Goal: Task Accomplishment & Management: Complete application form

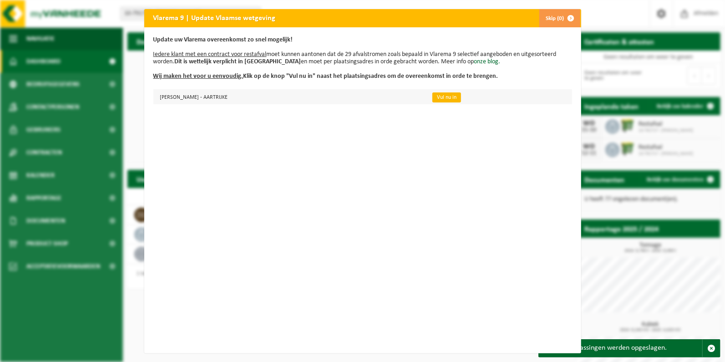
click at [450, 98] on link "Vul nu in" at bounding box center [447, 97] width 29 height 10
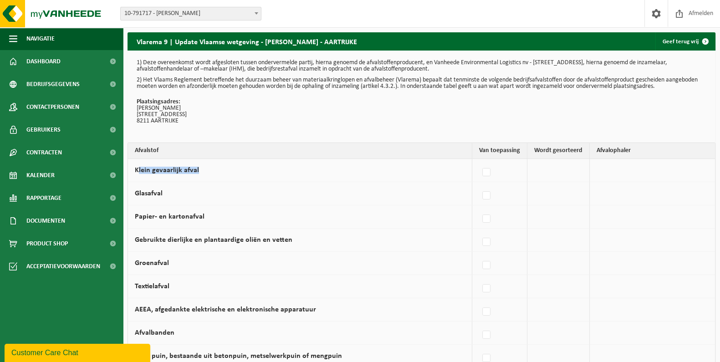
drag, startPoint x: 193, startPoint y: 167, endPoint x: 132, endPoint y: 168, distance: 60.6
click at [132, 168] on td "Klein gevaarlijk afval" at bounding box center [300, 170] width 344 height 23
click at [135, 170] on td "Klein gevaarlijk afval" at bounding box center [300, 170] width 344 height 23
copy label "Klein gevaarlijk afval"
click at [493, 171] on label at bounding box center [486, 173] width 13 height 14
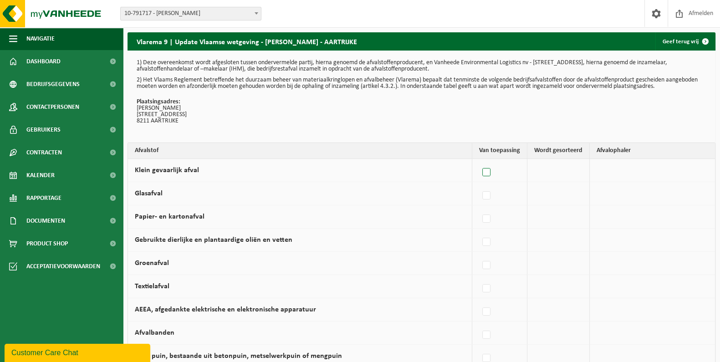
click at [479, 161] on input "Klein gevaarlijk afval" at bounding box center [479, 161] width 0 height 0
checkbox input "true"
click at [615, 173] on span "Vanheede Environmental Logistics" at bounding box center [644, 170] width 100 height 13
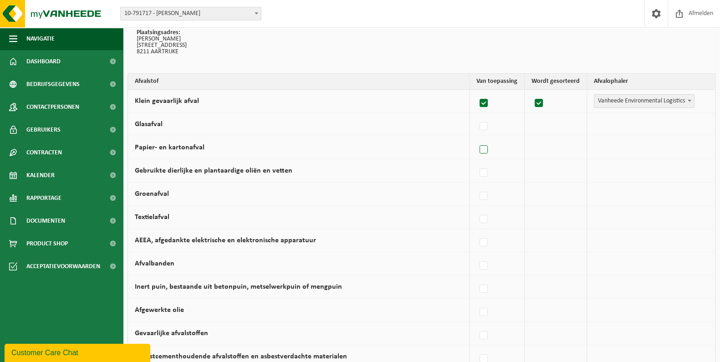
scroll to position [76, 0]
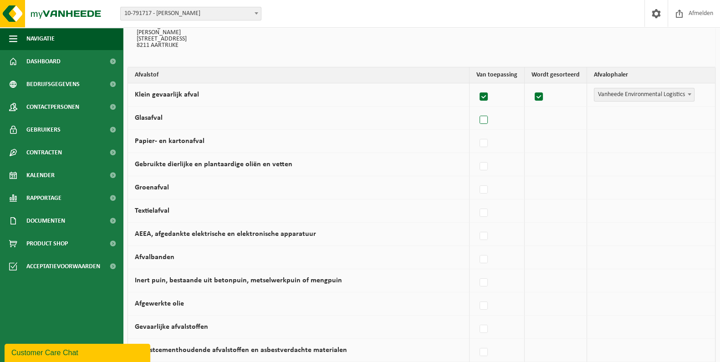
click at [489, 119] on label at bounding box center [484, 120] width 13 height 14
click at [476, 109] on input "Glasafval" at bounding box center [476, 108] width 0 height 0
checkbox input "true"
click at [662, 118] on span "Vanheede Environmental Logistics" at bounding box center [644, 118] width 100 height 13
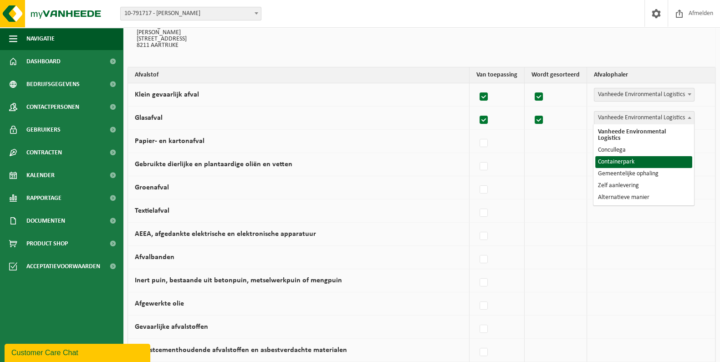
select select "Containerpark"
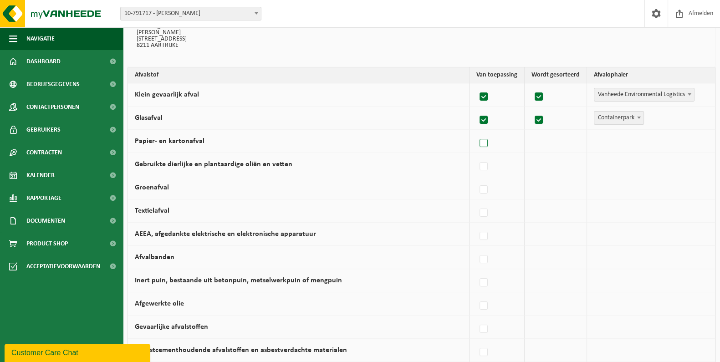
click at [489, 144] on label at bounding box center [484, 144] width 13 height 14
click at [476, 132] on input "Papier- en kartonafval" at bounding box center [476, 132] width 0 height 0
checkbox input "true"
click at [651, 141] on span "Vanheede Environmental Logistics" at bounding box center [644, 141] width 100 height 13
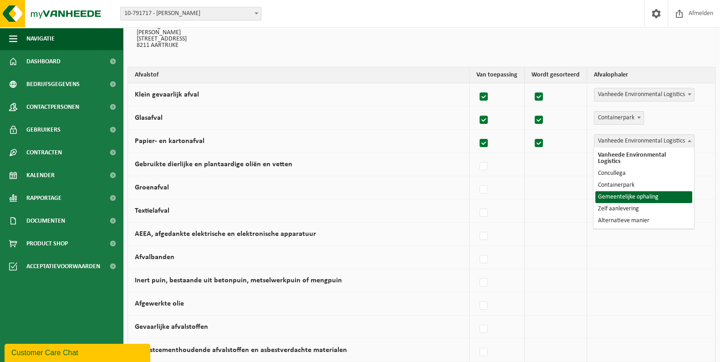
select select "Gemeentelijke ophaling"
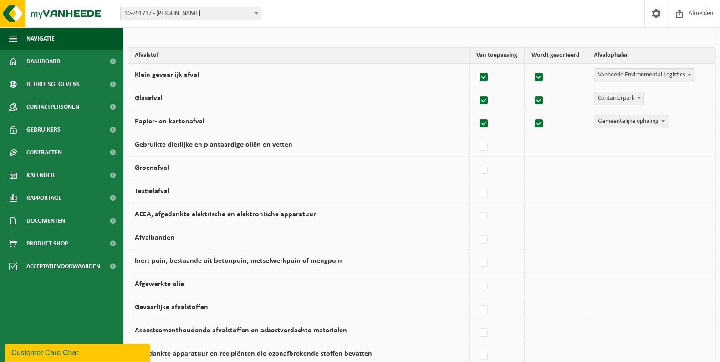
scroll to position [113, 0]
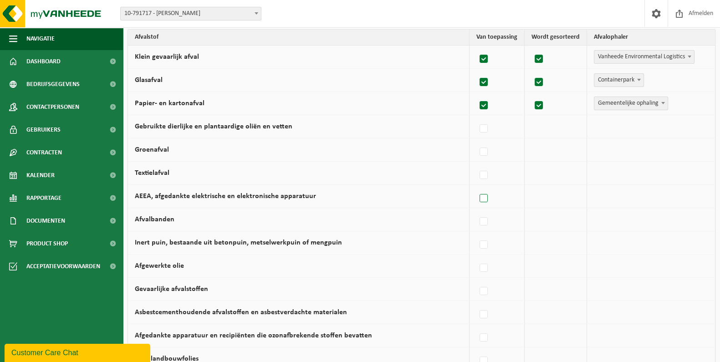
click at [486, 196] on label at bounding box center [484, 199] width 13 height 14
click at [476, 187] on input "AEEA, afgedankte elektrische en elektronische apparatuur" at bounding box center [476, 187] width 0 height 0
checkbox input "true"
click at [621, 195] on span "Vanheede Environmental Logistics" at bounding box center [644, 196] width 100 height 13
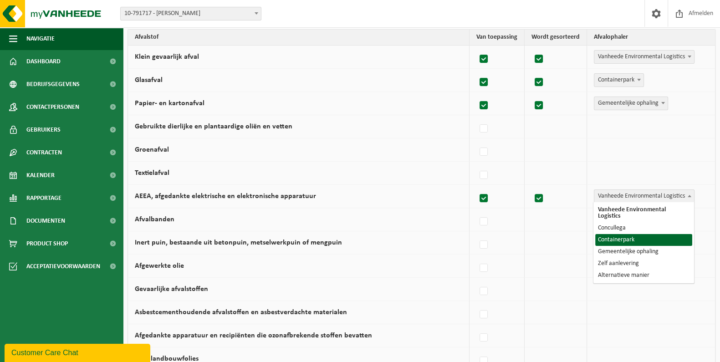
select select "Containerpark"
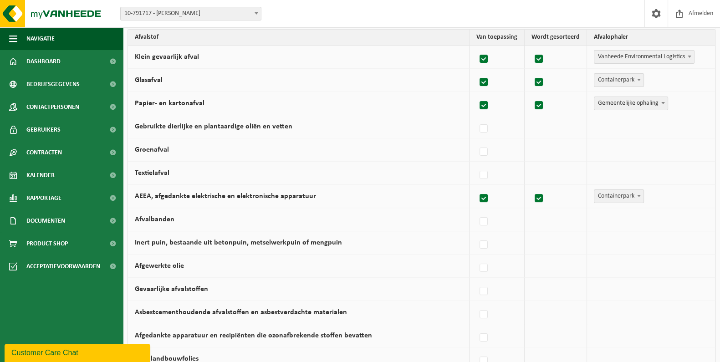
click at [487, 197] on label at bounding box center [484, 199] width 13 height 14
click at [476, 187] on input "AEEA, afgedankte elektrische en elektronische apparatuur" at bounding box center [476, 187] width 0 height 0
checkbox input "false"
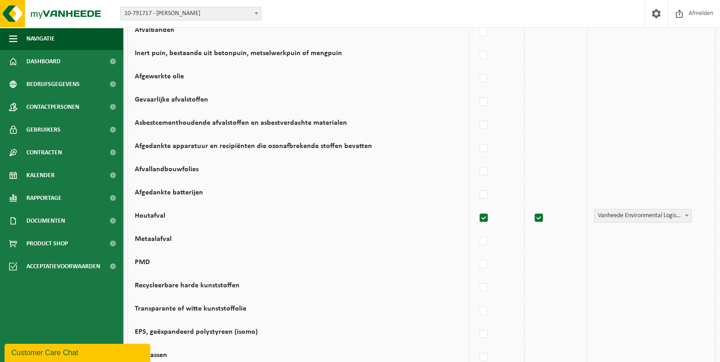
scroll to position [303, 0]
click at [489, 239] on label at bounding box center [484, 241] width 13 height 14
click at [476, 229] on input "Metaalafval" at bounding box center [476, 229] width 0 height 0
checkbox input "true"
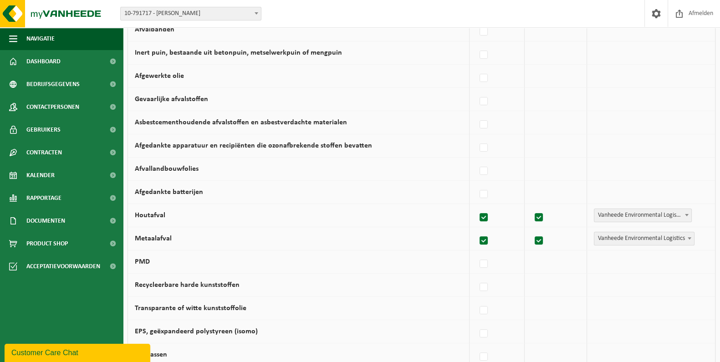
click at [613, 235] on span "Vanheede Environmental Logistics" at bounding box center [644, 238] width 100 height 13
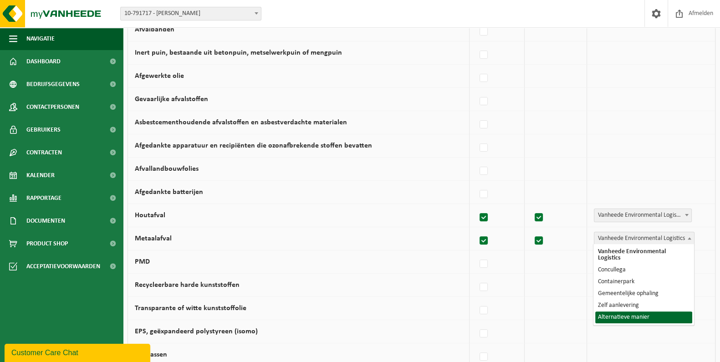
select select "Alternatieve manier"
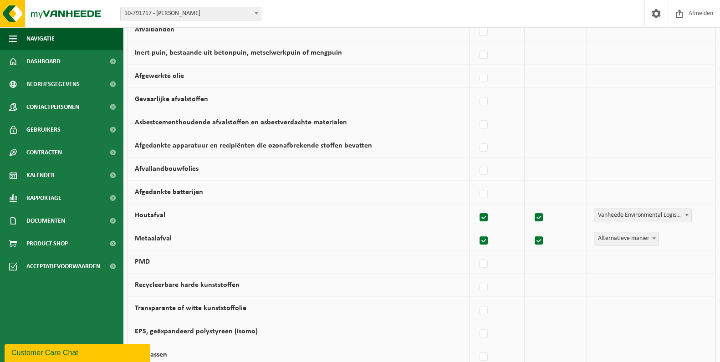
scroll to position [341, 0]
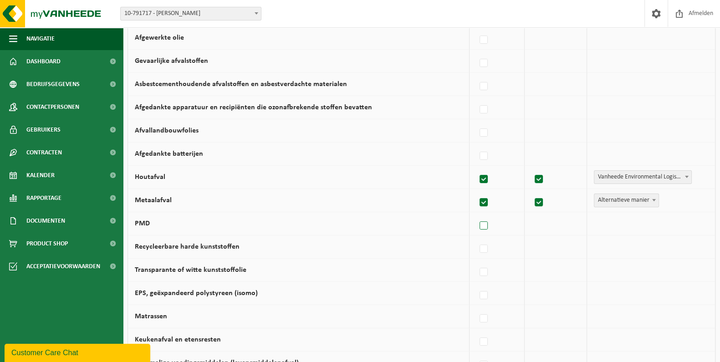
click at [487, 224] on label at bounding box center [484, 226] width 13 height 14
click at [476, 214] on input "PMD" at bounding box center [476, 214] width 0 height 0
checkbox input "true"
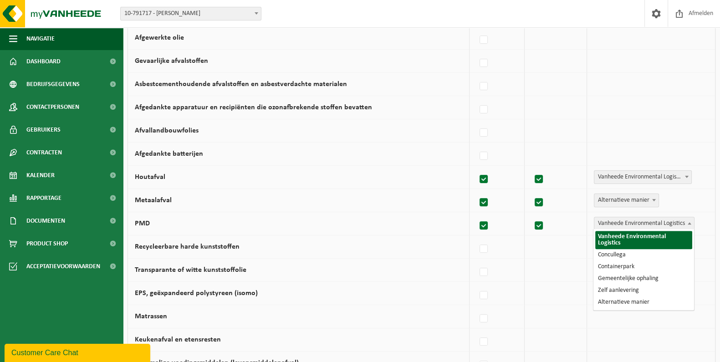
click at [600, 226] on span "Vanheede Environmental Logistics" at bounding box center [644, 223] width 100 height 13
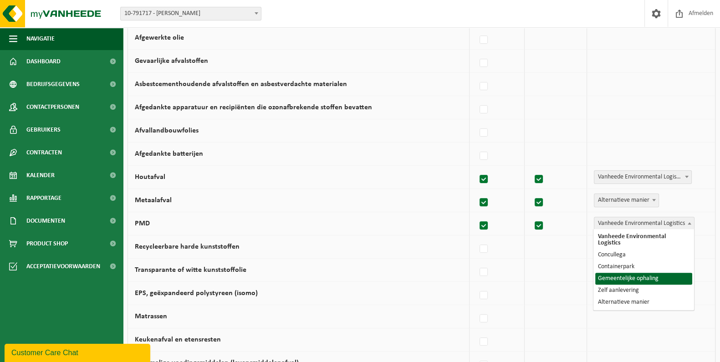
select select "Gemeentelijke ophaling"
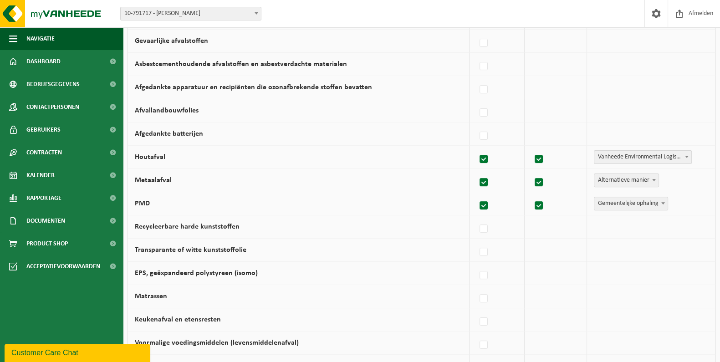
scroll to position [379, 0]
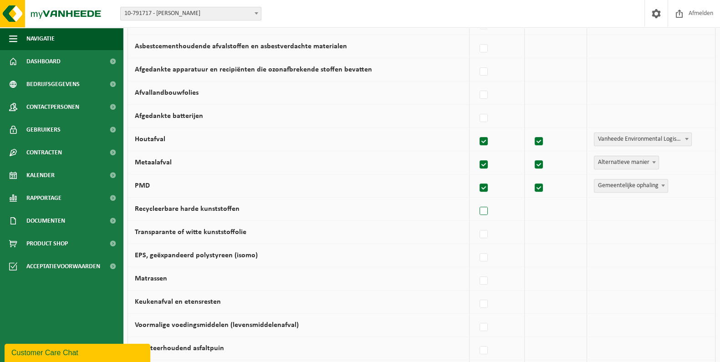
click at [483, 210] on label at bounding box center [484, 211] width 13 height 14
click at [476, 200] on input "Recycleerbare harde kunststoffen" at bounding box center [476, 199] width 0 height 0
checkbox input "true"
click at [621, 208] on span "Vanheede Environmental Logistics" at bounding box center [644, 209] width 100 height 13
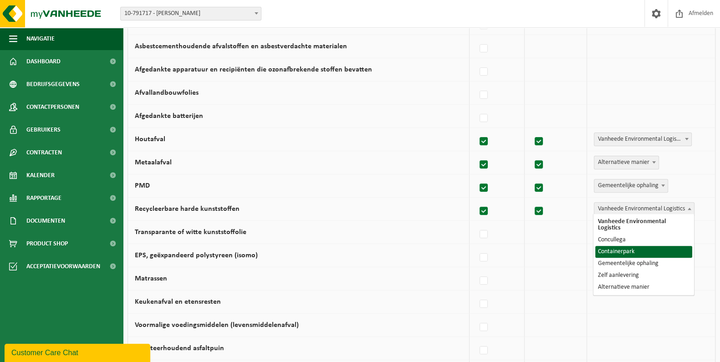
select select "Containerpark"
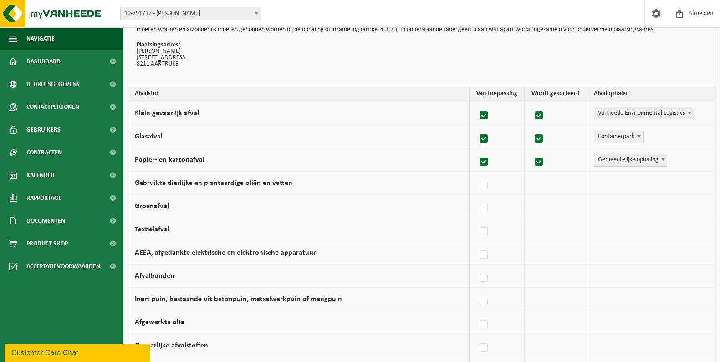
scroll to position [38, 0]
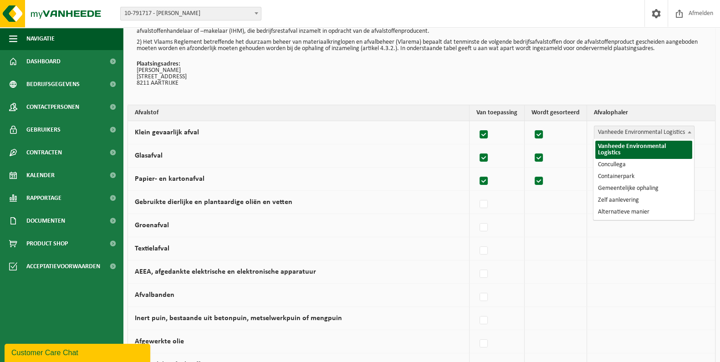
click at [630, 134] on span "Vanheede Environmental Logistics" at bounding box center [644, 132] width 100 height 13
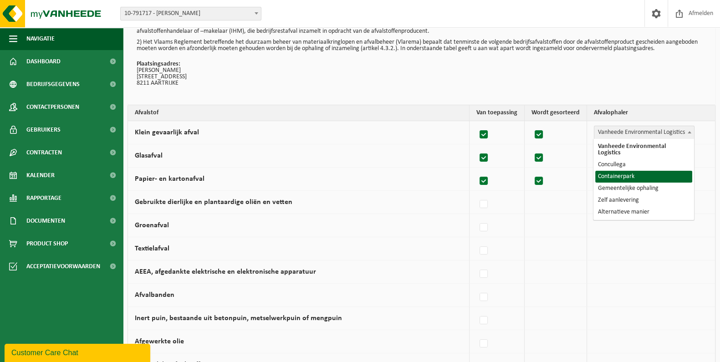
drag, startPoint x: 619, startPoint y: 168, endPoint x: 540, endPoint y: 169, distance: 79.7
select select "Containerpark"
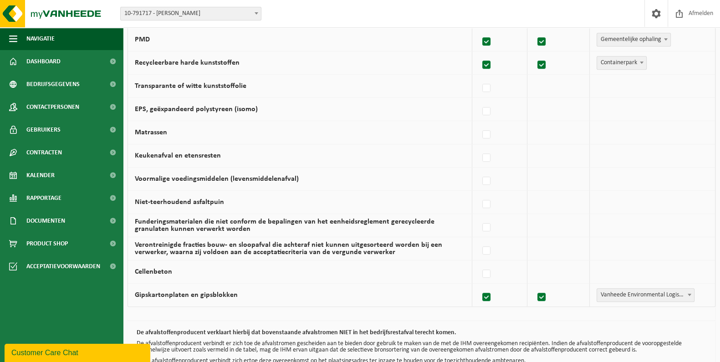
scroll to position [580, 0]
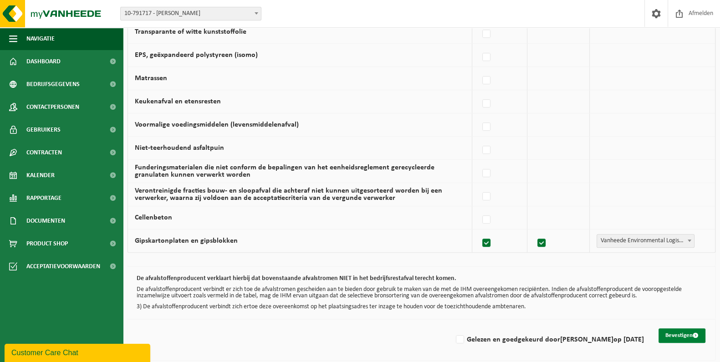
click at [687, 335] on button "Bevestigen" at bounding box center [681, 335] width 47 height 15
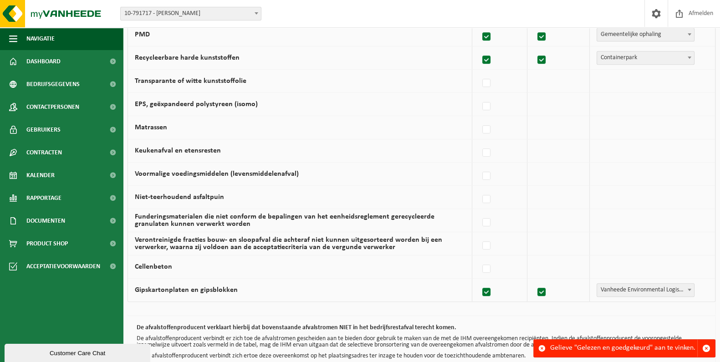
scroll to position [580, 0]
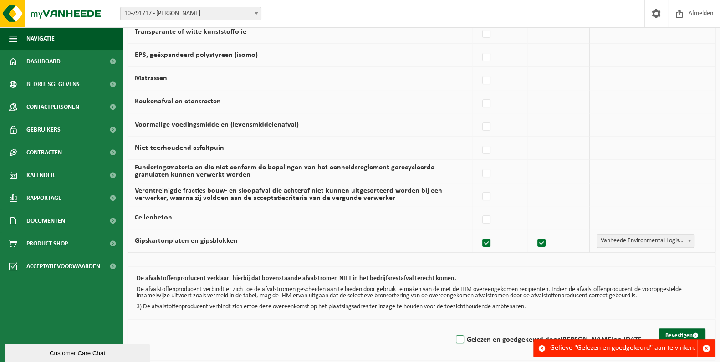
drag, startPoint x: 433, startPoint y: 332, endPoint x: 620, endPoint y: 331, distance: 187.1
click at [454, 333] on label "Gelezen en goedgekeurd door SIMON VANDECAVEYE op 18/09/25" at bounding box center [549, 340] width 190 height 14
click at [452, 328] on input "Gelezen en goedgekeurd door SIMON VANDECAVEYE op 18/09/25" at bounding box center [452, 328] width 0 height 0
checkbox input "true"
click at [677, 330] on button "Bevestigen" at bounding box center [681, 335] width 47 height 15
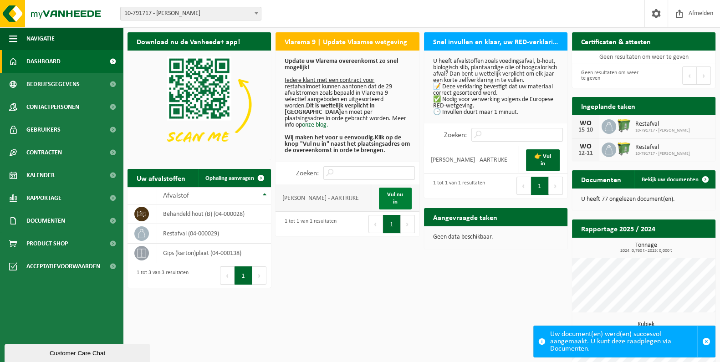
click at [392, 191] on link "Vul nu in" at bounding box center [395, 199] width 33 height 22
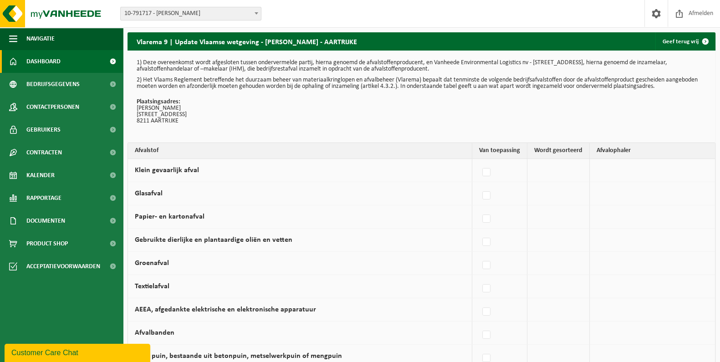
click at [46, 59] on span "Dashboard" at bounding box center [43, 61] width 34 height 23
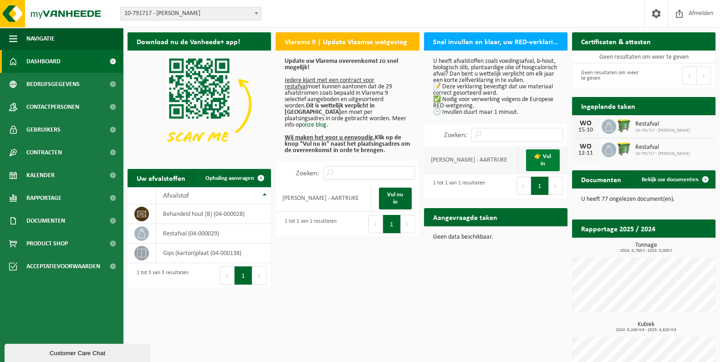
click at [546, 171] on link "👉 Vul in" at bounding box center [543, 160] width 34 height 22
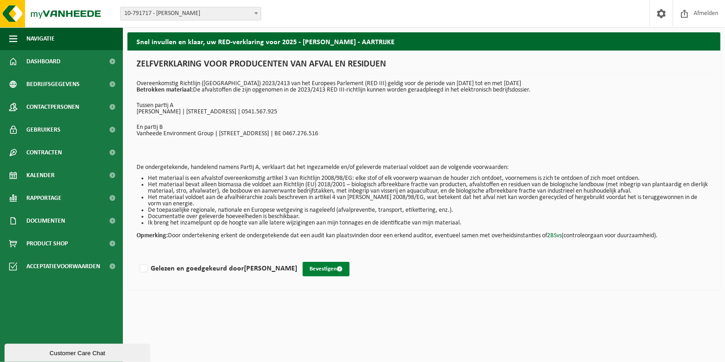
click at [336, 262] on button "Bevestigen" at bounding box center [326, 269] width 47 height 15
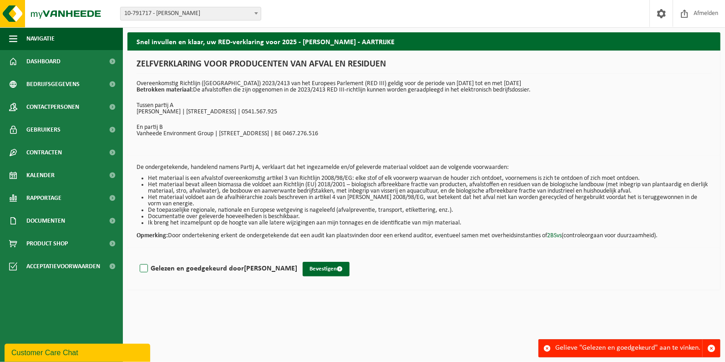
click at [165, 264] on label "Gelezen en goedgekeurd door SIMON VANDECAVEYE" at bounding box center [217, 269] width 159 height 14
click at [297, 257] on input "Gelezen en goedgekeurd door SIMON VANDECAVEYE" at bounding box center [297, 257] width 0 height 0
checkbox input "true"
click at [337, 268] on button "Bevestigen" at bounding box center [326, 269] width 47 height 15
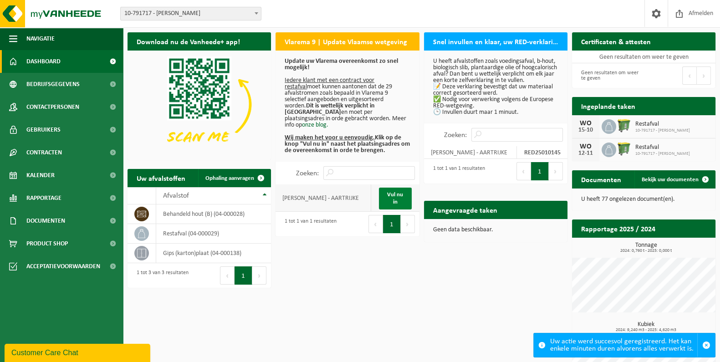
click at [392, 193] on link "Vul nu in" at bounding box center [395, 199] width 33 height 22
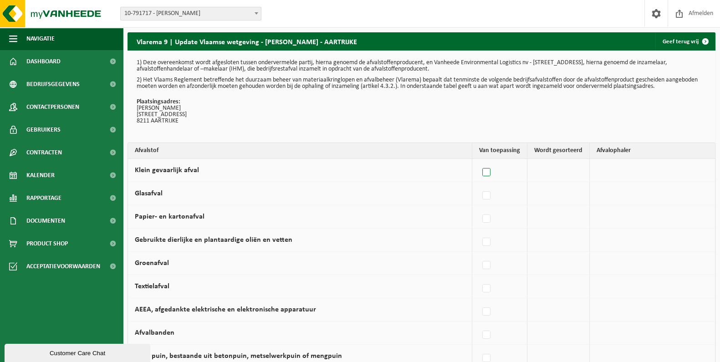
click at [485, 169] on label at bounding box center [486, 173] width 13 height 14
click at [479, 161] on input "Klein gevaarlijk afval" at bounding box center [479, 161] width 0 height 0
checkbox input "true"
click at [610, 168] on span "Vanheede Environmental Logistics" at bounding box center [644, 170] width 100 height 13
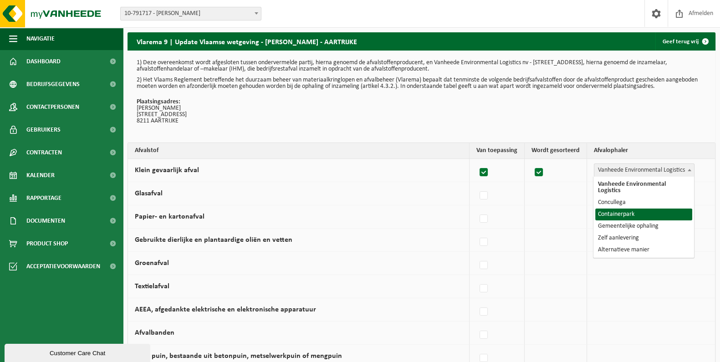
select select "Containerpark"
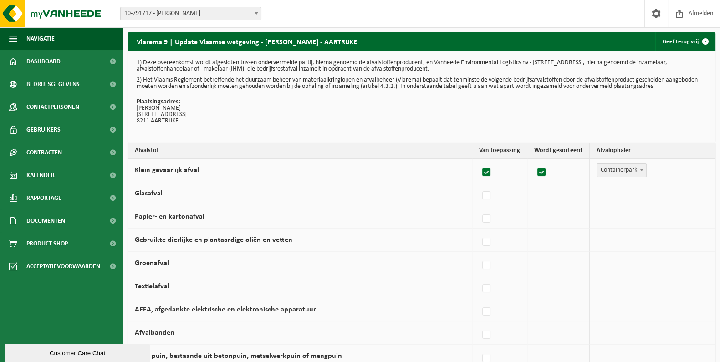
click at [488, 194] on label at bounding box center [486, 196] width 13 height 14
click at [479, 184] on input "Glasafval" at bounding box center [479, 184] width 0 height 0
checkbox input "true"
click at [648, 197] on span "Vanheede Environmental Logistics" at bounding box center [644, 193] width 100 height 13
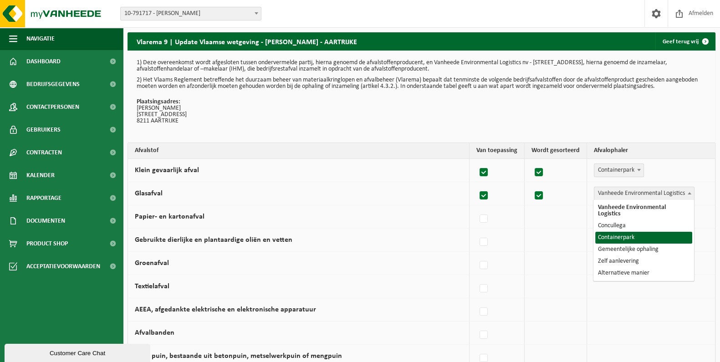
select select "Containerpark"
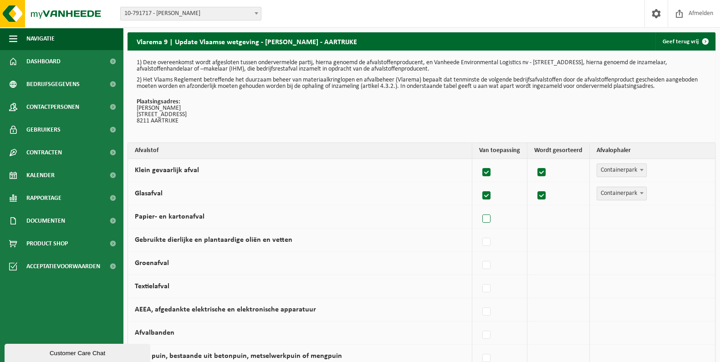
click at [487, 222] on label at bounding box center [486, 219] width 13 height 14
click at [479, 208] on input "Papier- en kartonafval" at bounding box center [479, 207] width 0 height 0
checkbox input "true"
click at [652, 214] on span "Vanheede Environmental Logistics" at bounding box center [644, 216] width 100 height 13
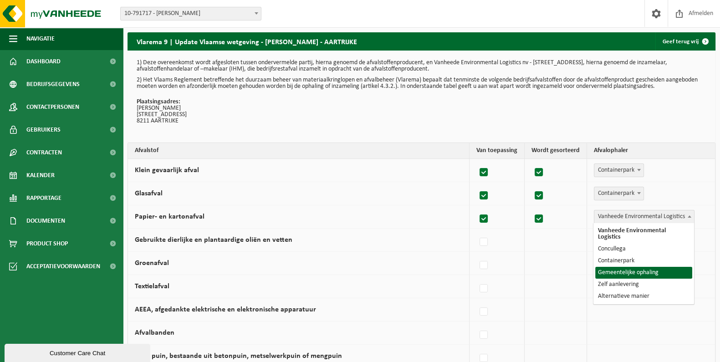
select select "Gemeentelijke ophaling"
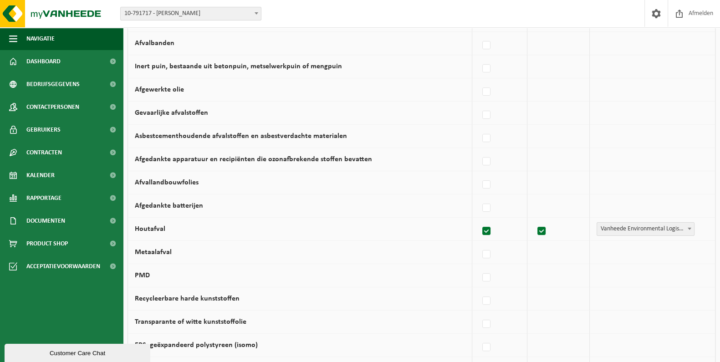
scroll to position [303, 0]
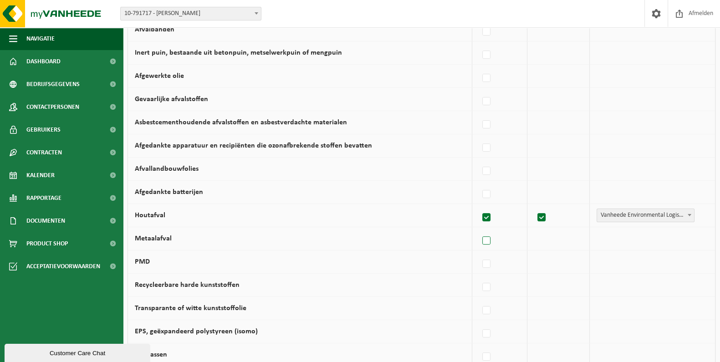
click at [489, 241] on label at bounding box center [486, 241] width 13 height 14
click at [479, 229] on input "Metaalafval" at bounding box center [479, 229] width 0 height 0
checkbox input "true"
click at [611, 239] on span "Vanheede Environmental Logistics" at bounding box center [644, 238] width 100 height 13
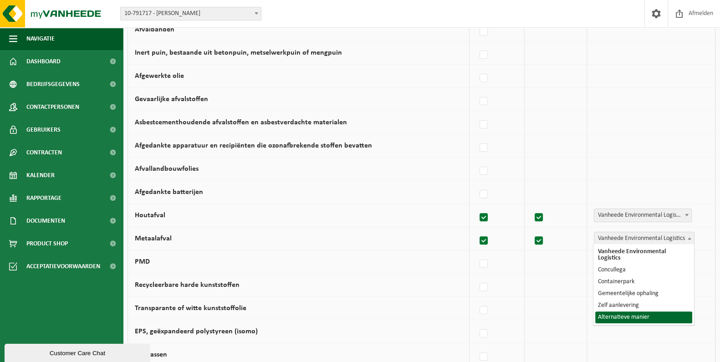
select select "Alternatieve manier"
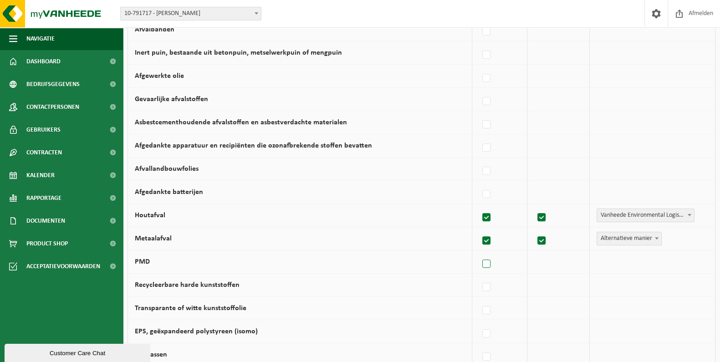
click at [486, 260] on label at bounding box center [486, 264] width 13 height 14
click at [479, 253] on input "PMD" at bounding box center [479, 252] width 0 height 0
checkbox input "true"
click at [619, 255] on span "Vanheede Environmental Logistics" at bounding box center [644, 261] width 100 height 13
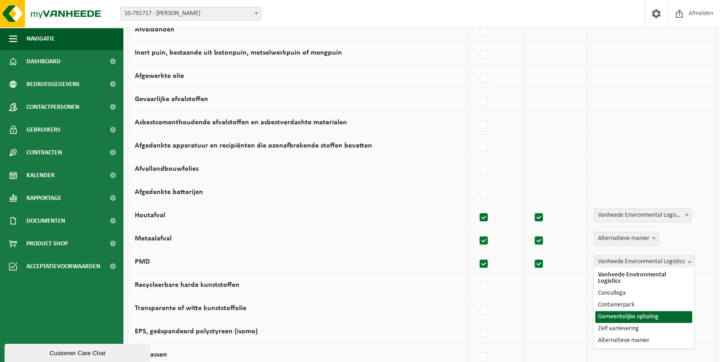
select select "Gemeentelijke ophaling"
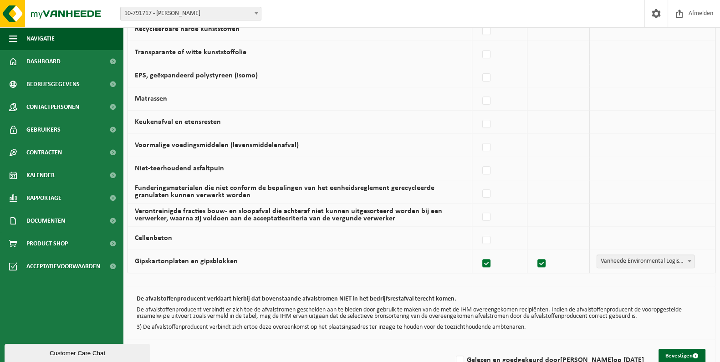
scroll to position [580, 0]
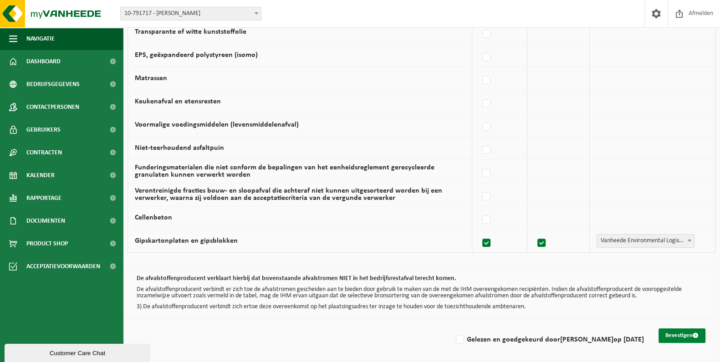
click at [680, 331] on button "Bevestigen" at bounding box center [681, 335] width 47 height 15
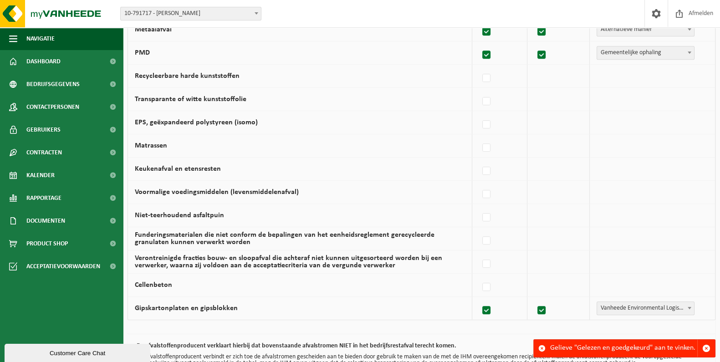
scroll to position [580, 0]
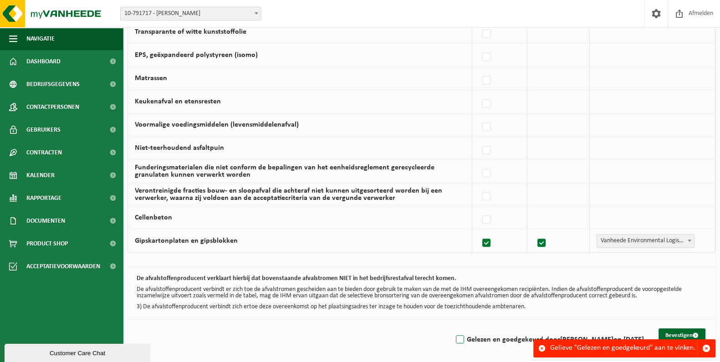
click at [454, 335] on label "Gelezen en goedgekeurd door [PERSON_NAME] op [DATE]" at bounding box center [549, 340] width 190 height 14
click at [452, 328] on input "Gelezen en goedgekeurd door [PERSON_NAME] op [DATE]" at bounding box center [452, 328] width 0 height 0
checkbox input "true"
click at [695, 332] on span "submit" at bounding box center [696, 335] width 6 height 6
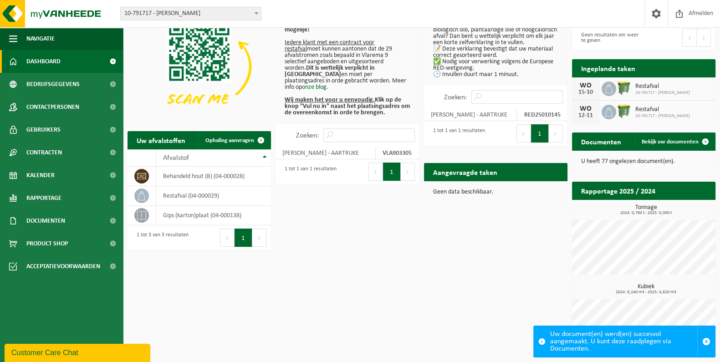
scroll to position [38, 0]
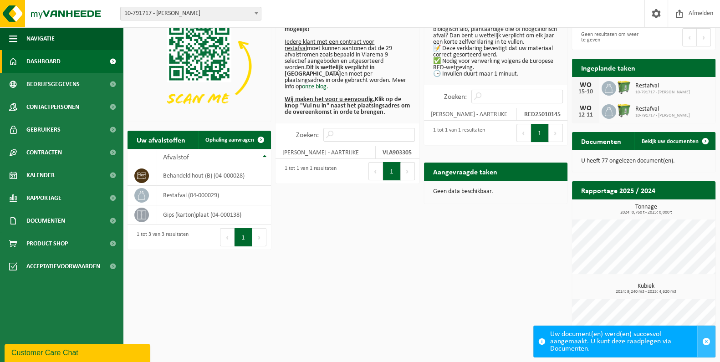
click at [706, 337] on span "button" at bounding box center [706, 341] width 8 height 8
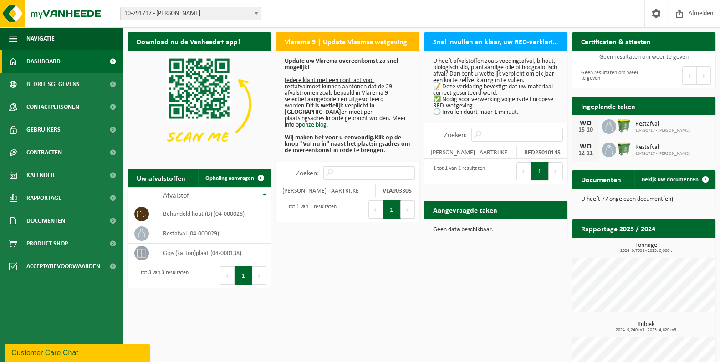
scroll to position [0, 0]
click at [662, 121] on span "Bekijk uw kalender" at bounding box center [675, 124] width 47 height 6
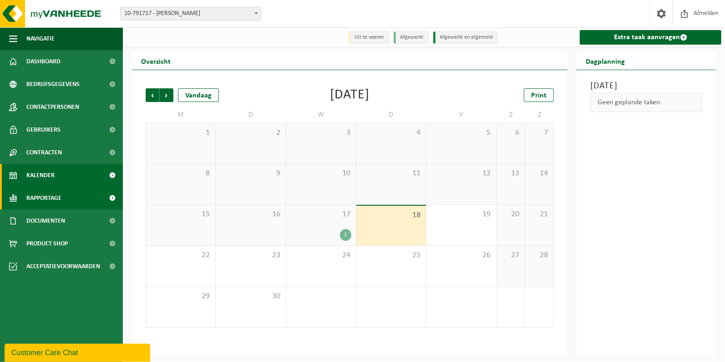
click at [69, 197] on link "Rapportage" at bounding box center [61, 198] width 123 height 23
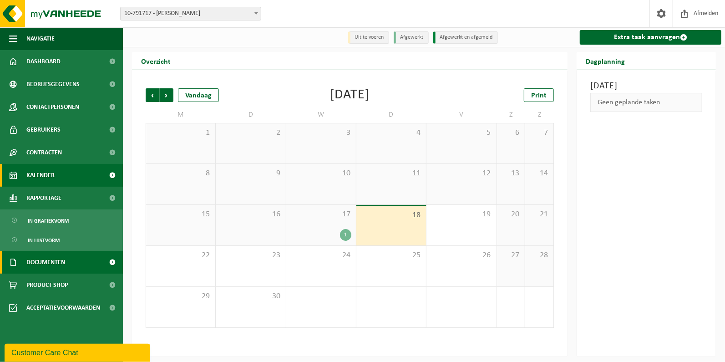
click at [53, 260] on span "Documenten" at bounding box center [45, 262] width 39 height 23
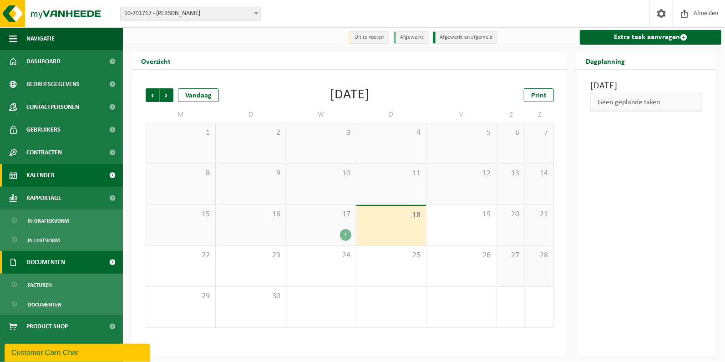
click at [53, 260] on span "Documenten" at bounding box center [45, 262] width 39 height 23
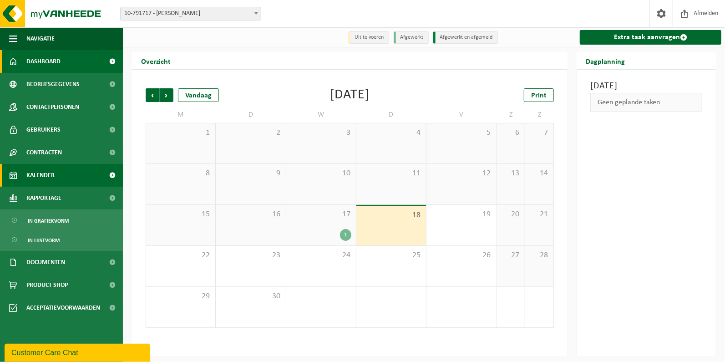
click at [46, 66] on span "Dashboard" at bounding box center [43, 61] width 34 height 23
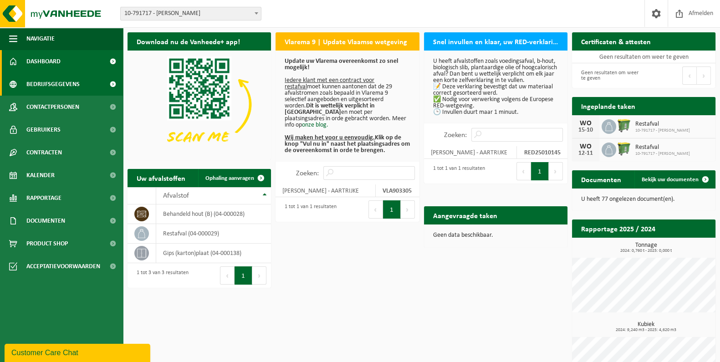
click at [111, 84] on span at bounding box center [112, 84] width 20 height 23
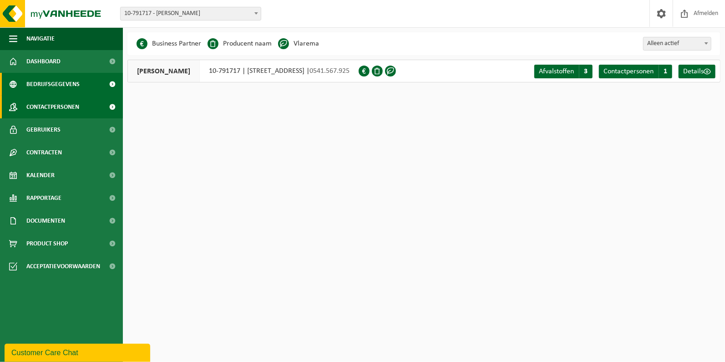
click at [110, 105] on span at bounding box center [112, 107] width 20 height 23
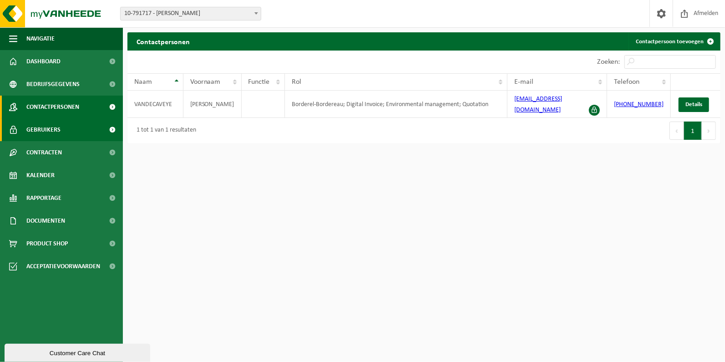
click at [112, 128] on span at bounding box center [112, 129] width 20 height 23
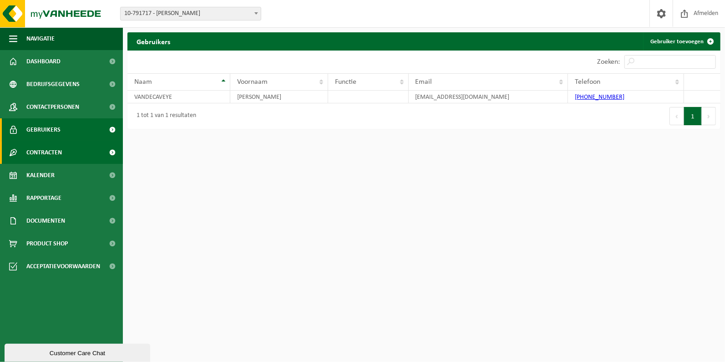
click at [113, 145] on span at bounding box center [112, 152] width 20 height 23
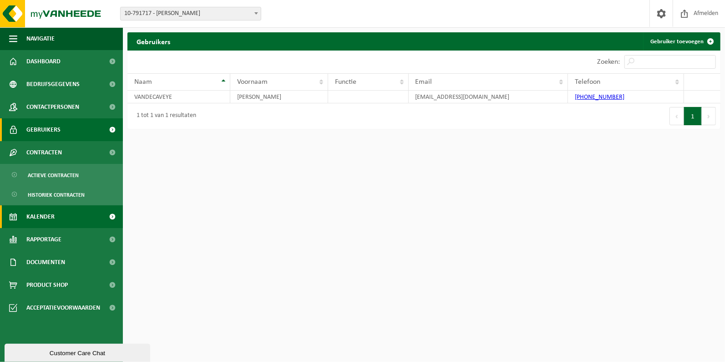
click at [110, 218] on span at bounding box center [112, 216] width 20 height 23
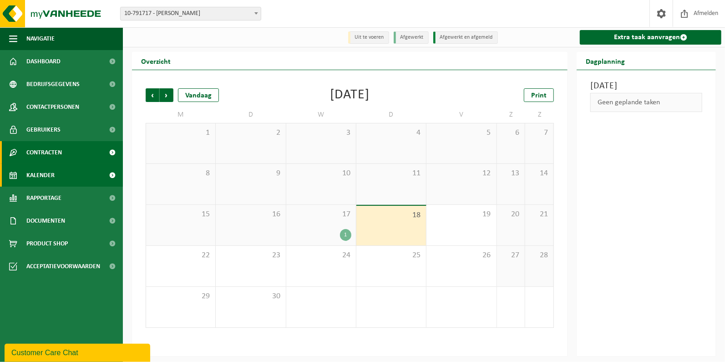
click at [116, 150] on span at bounding box center [112, 152] width 20 height 23
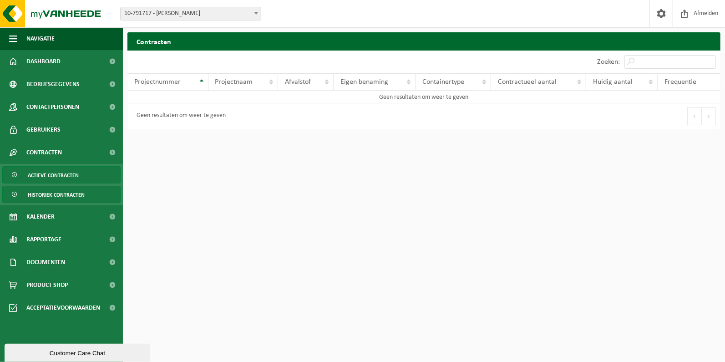
click at [59, 178] on span "Actieve contracten" at bounding box center [53, 175] width 51 height 17
